Goal: Task Accomplishment & Management: Use online tool/utility

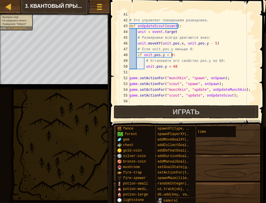
scroll to position [237, 0]
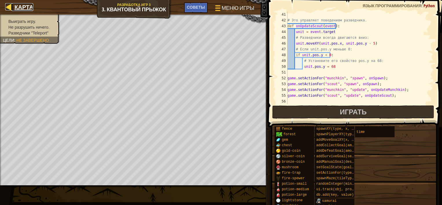
click at [8, 7] on div at bounding box center [8, 6] width 7 height 7
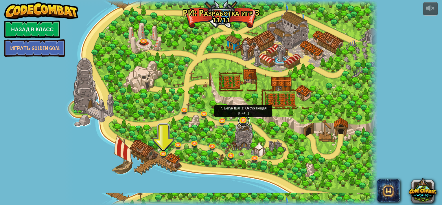
click at [245, 119] on link at bounding box center [244, 121] width 12 height 12
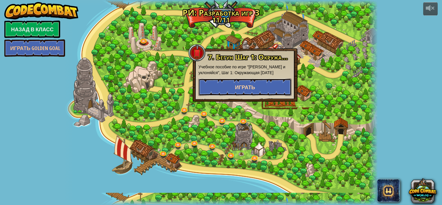
click at [228, 88] on button "Играть" at bounding box center [244, 86] width 93 height 17
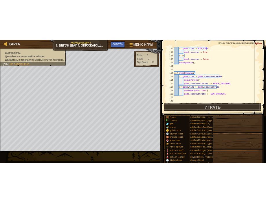
scroll to position [653, 0]
